Goal: Navigation & Orientation: Find specific page/section

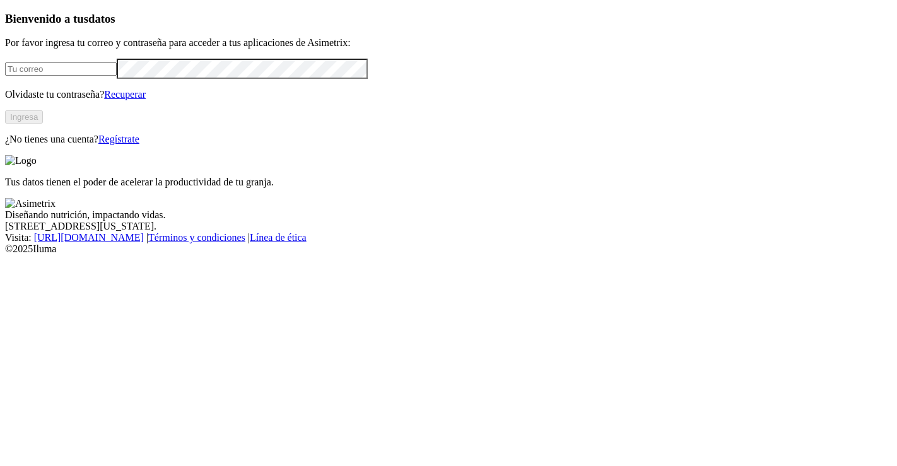
type input "[PERSON_NAME][EMAIL_ADDRESS][PERSON_NAME][DOMAIN_NAME]"
click at [43, 124] on button "Ingresa" at bounding box center [24, 116] width 38 height 13
